Goal: Transaction & Acquisition: Purchase product/service

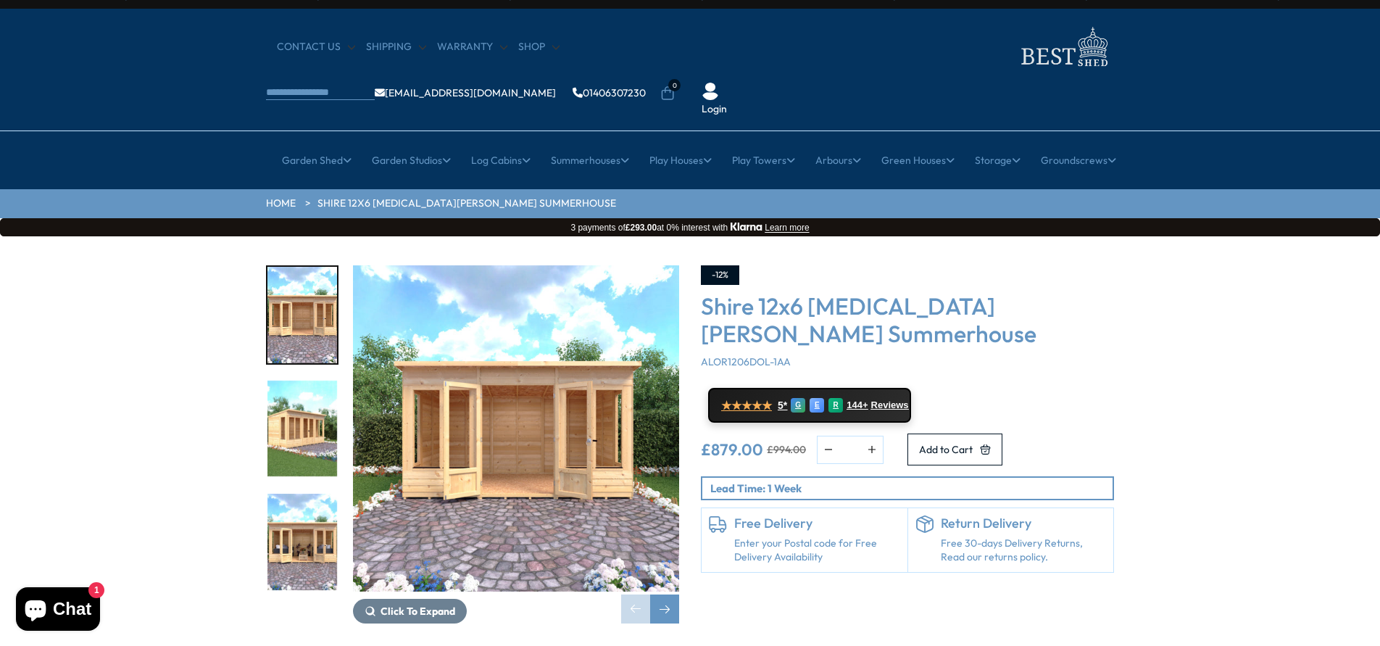
scroll to position [36, 0]
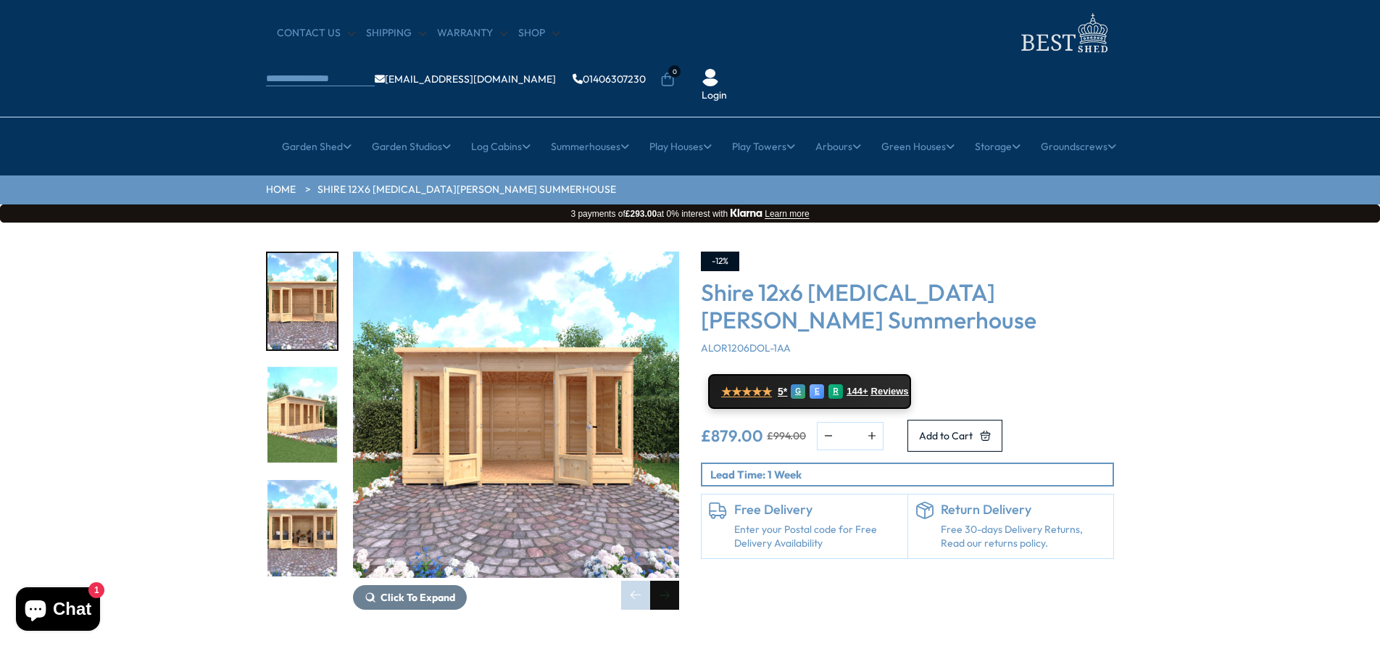
click at [665, 581] on div "Next slide" at bounding box center [664, 595] width 29 height 29
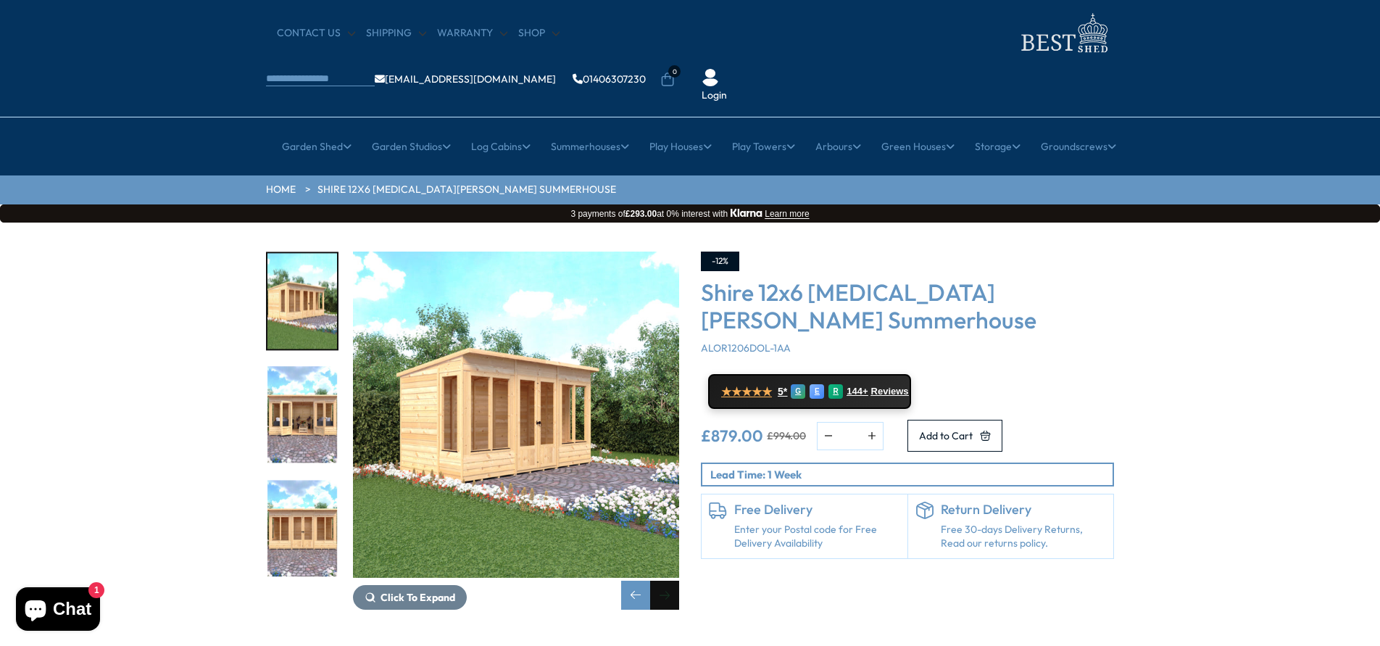
click at [665, 581] on div "Next slide" at bounding box center [664, 595] width 29 height 29
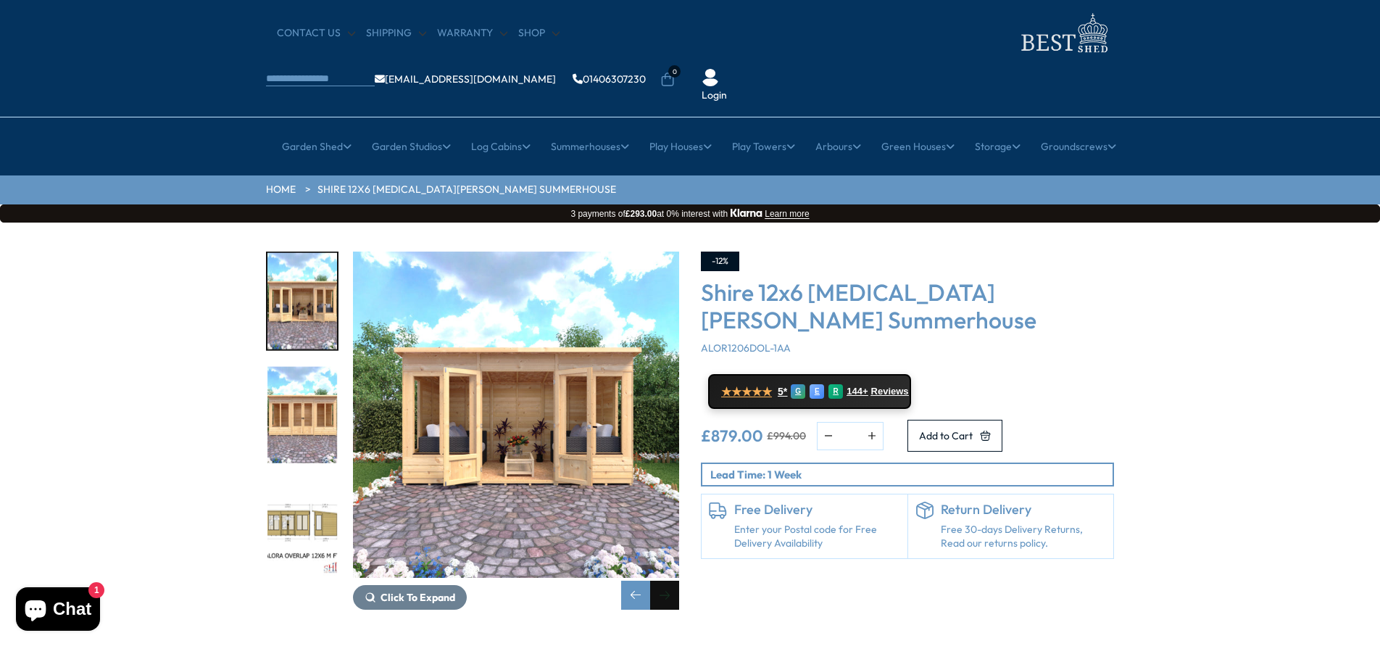
click at [665, 581] on div "Next slide" at bounding box center [664, 595] width 29 height 29
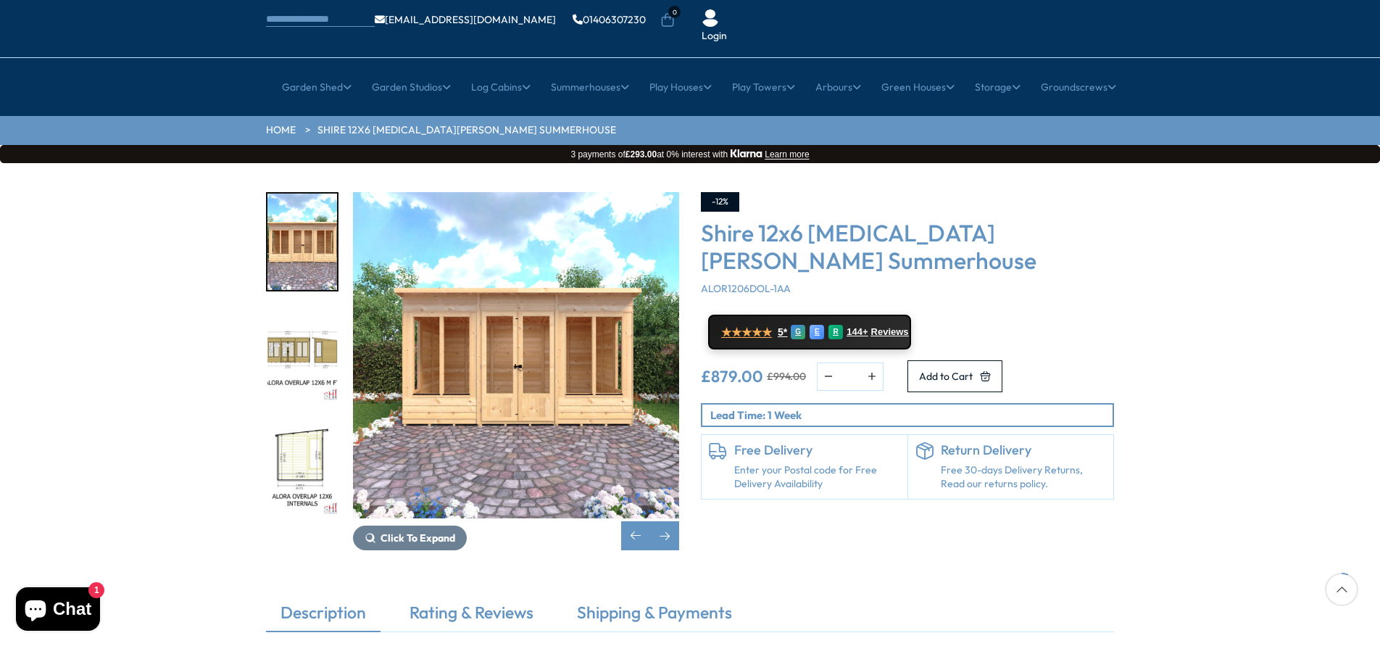
scroll to position [224, 0]
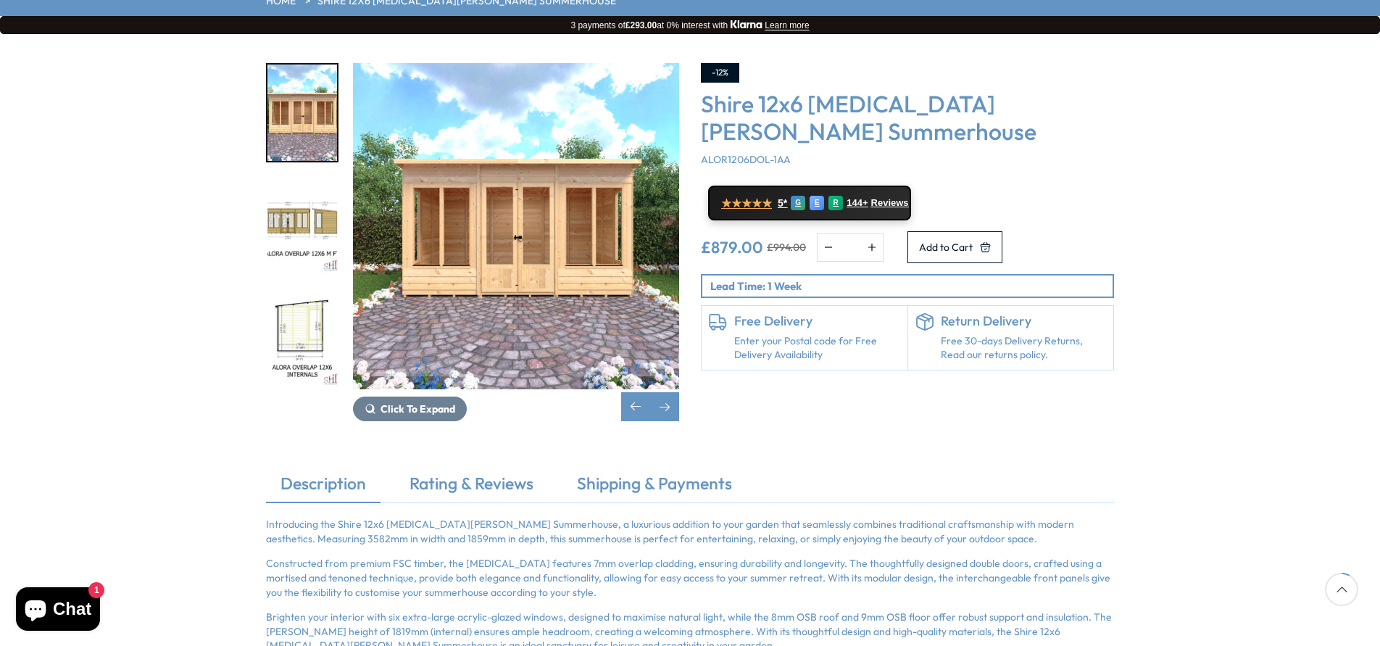
click at [309, 296] on img "6 / 9" at bounding box center [302, 339] width 70 height 96
click at [274, 291] on img "6 / 9" at bounding box center [302, 339] width 70 height 96
click at [317, 178] on img "5 / 9" at bounding box center [302, 226] width 70 height 96
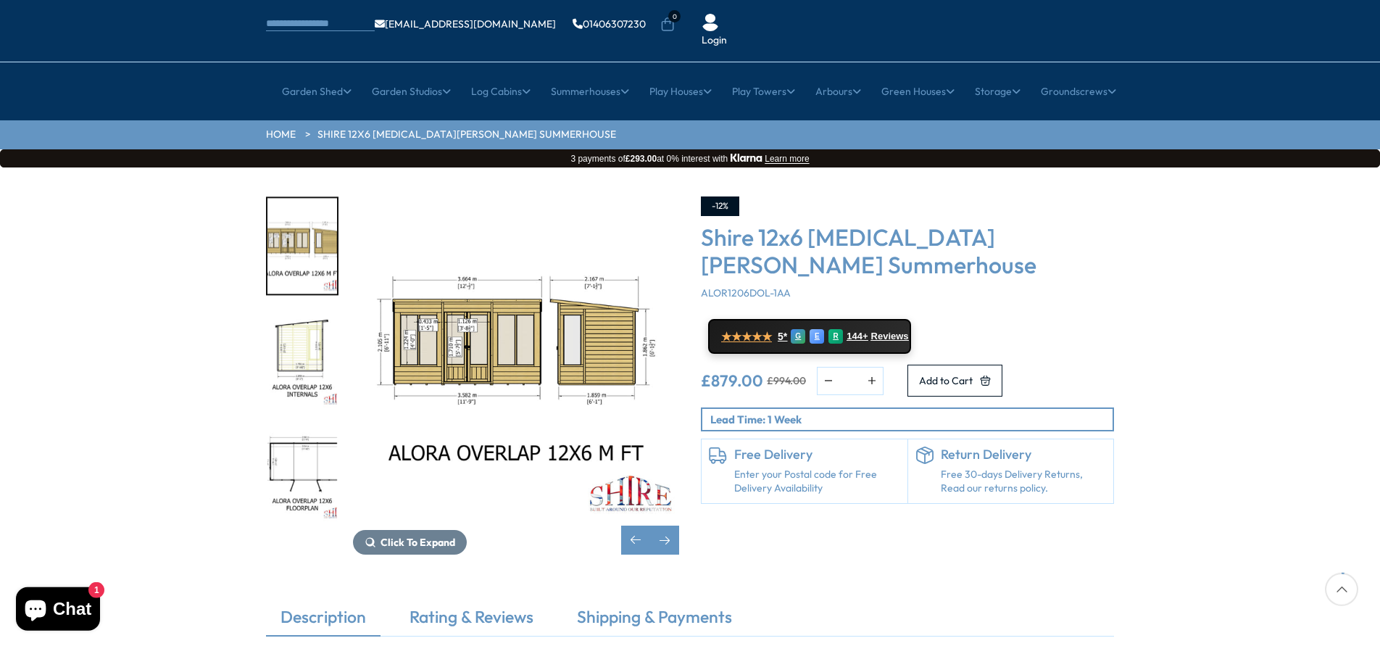
scroll to position [92, 0]
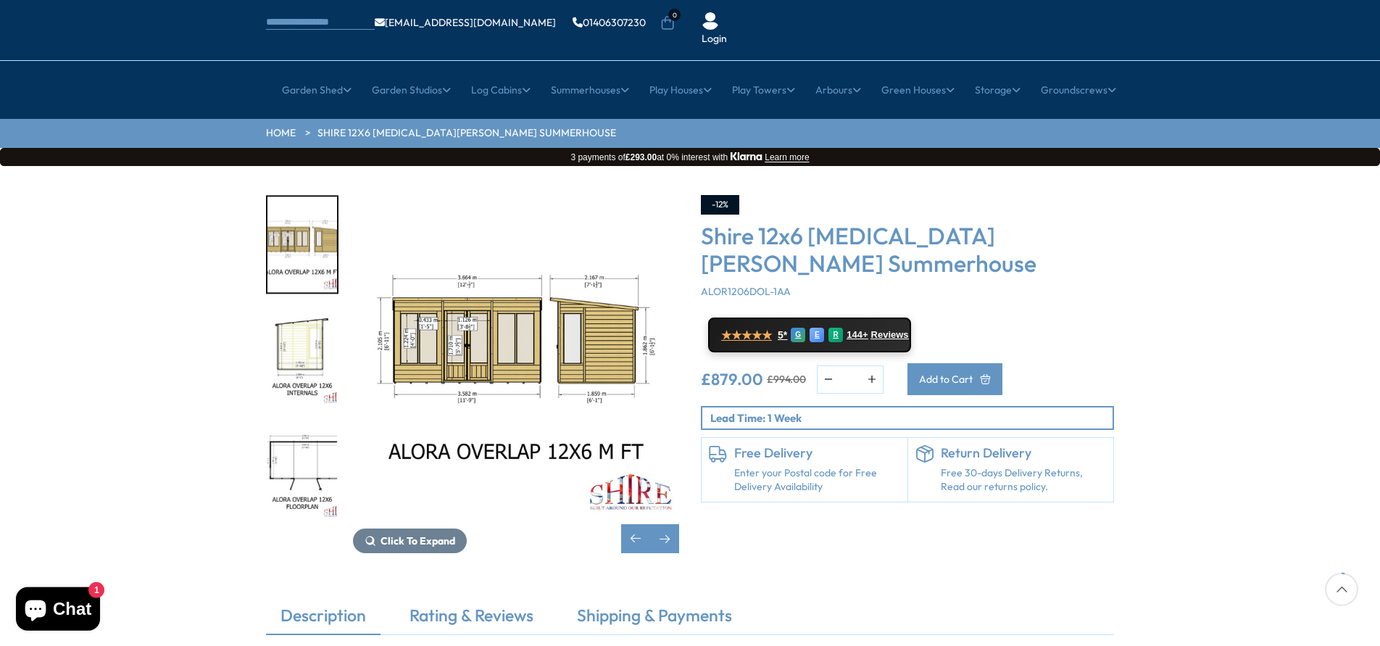
click at [973, 374] on span "Add to Cart" at bounding box center [946, 379] width 54 height 10
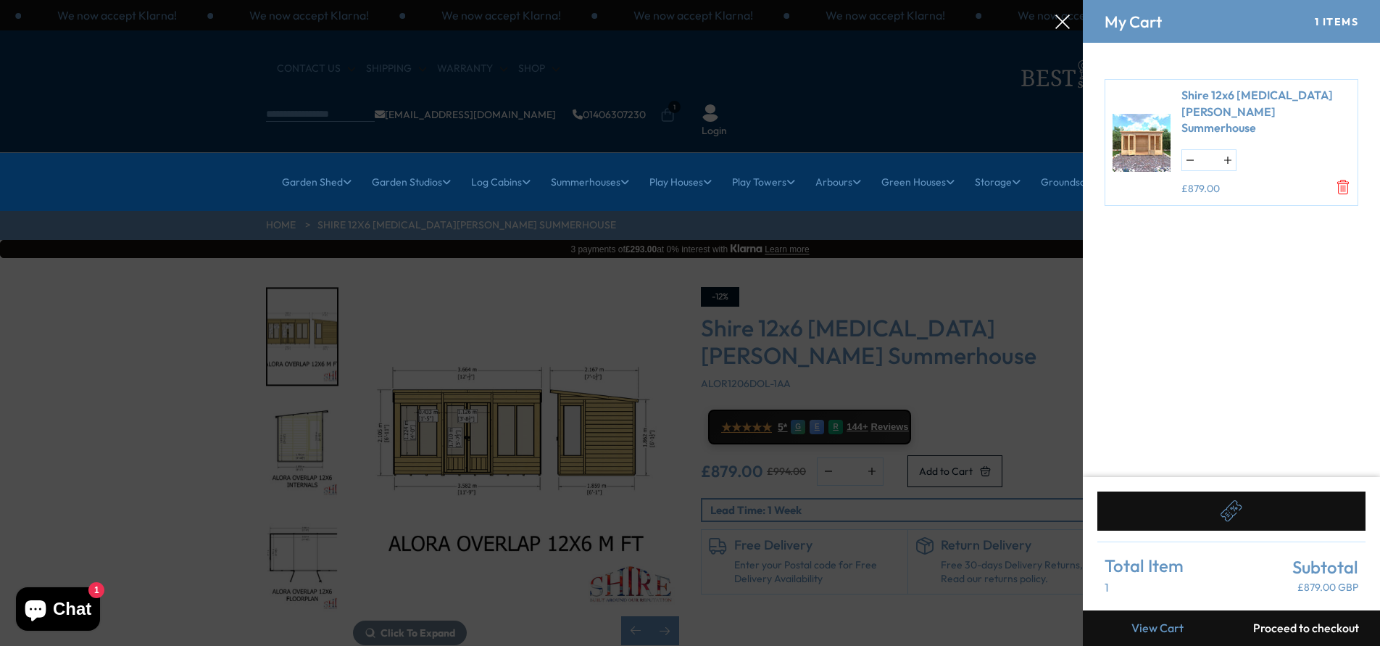
click at [1273, 625] on button "Proceed to checkout" at bounding box center [1305, 628] width 149 height 36
